Goal: Information Seeking & Learning: Learn about a topic

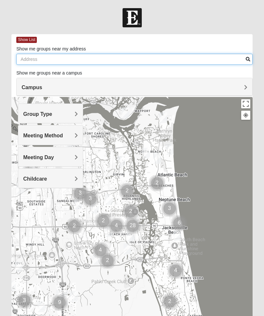
click at [24, 61] on input "Show me groups near my address" at bounding box center [134, 59] width 236 height 11
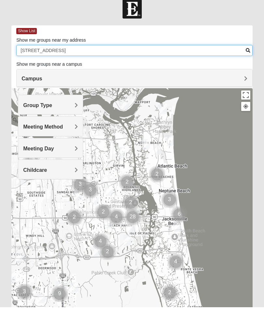
type input "[STREET_ADDRESS]"
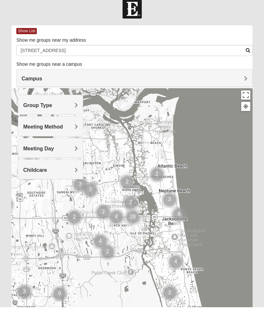
click at [42, 85] on span "Campus" at bounding box center [31, 88] width 20 height 6
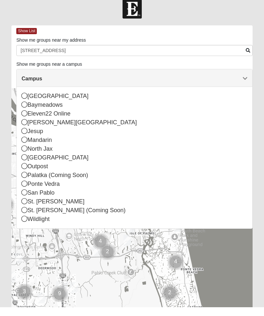
scroll to position [9, 0]
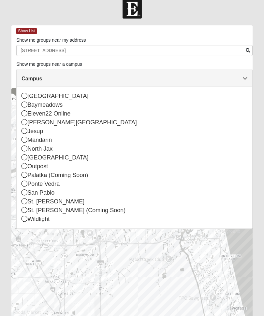
click at [23, 192] on icon at bounding box center [24, 192] width 6 height 6
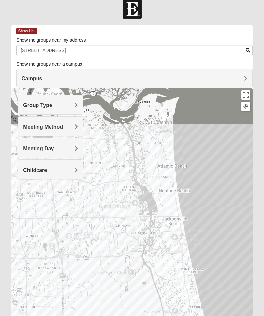
click at [52, 107] on span "Group Type" at bounding box center [37, 105] width 29 height 6
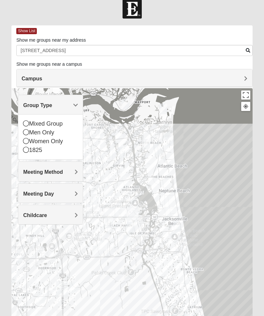
click at [28, 125] on icon at bounding box center [26, 123] width 6 height 6
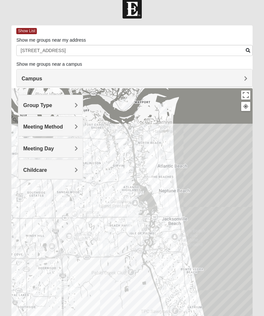
click at [26, 149] on span "Meeting Day" at bounding box center [38, 149] width 31 height 6
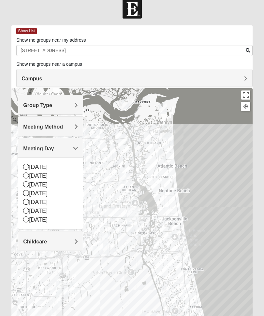
click at [27, 194] on icon at bounding box center [26, 193] width 6 height 6
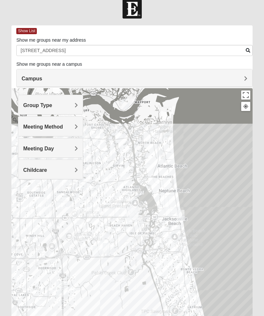
click at [74, 170] on h4 "Childcare" at bounding box center [50, 170] width 55 height 6
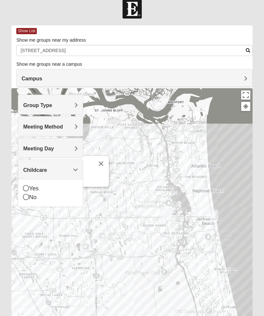
click at [28, 197] on icon at bounding box center [26, 197] width 6 height 6
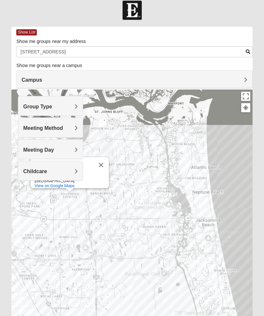
scroll to position [9, 0]
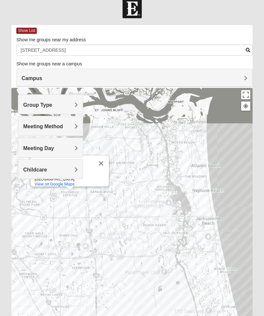
click at [31, 66] on label "Show me groups near a campus" at bounding box center [49, 64] width 66 height 7
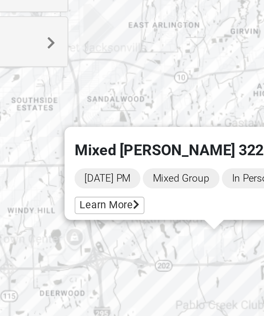
click at [86, 230] on span "Learn More" at bounding box center [99, 233] width 27 height 7
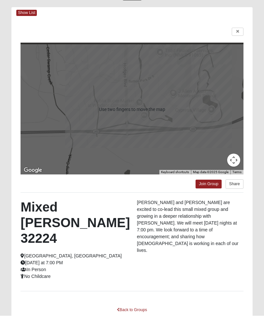
scroll to position [0, 0]
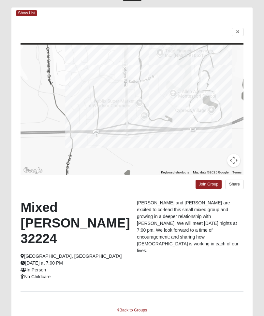
click at [124, 305] on link "Back to Groups" at bounding box center [132, 310] width 38 height 10
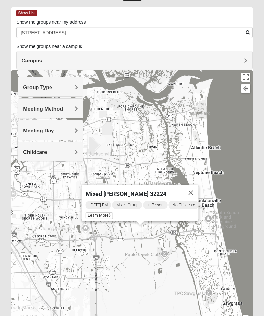
scroll to position [27, 0]
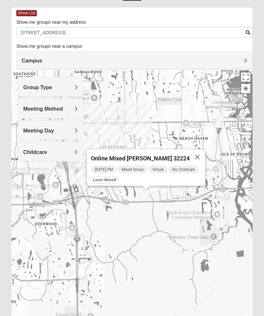
click at [199, 156] on button "Close" at bounding box center [197, 157] width 16 height 16
